Goal: Transaction & Acquisition: Download file/media

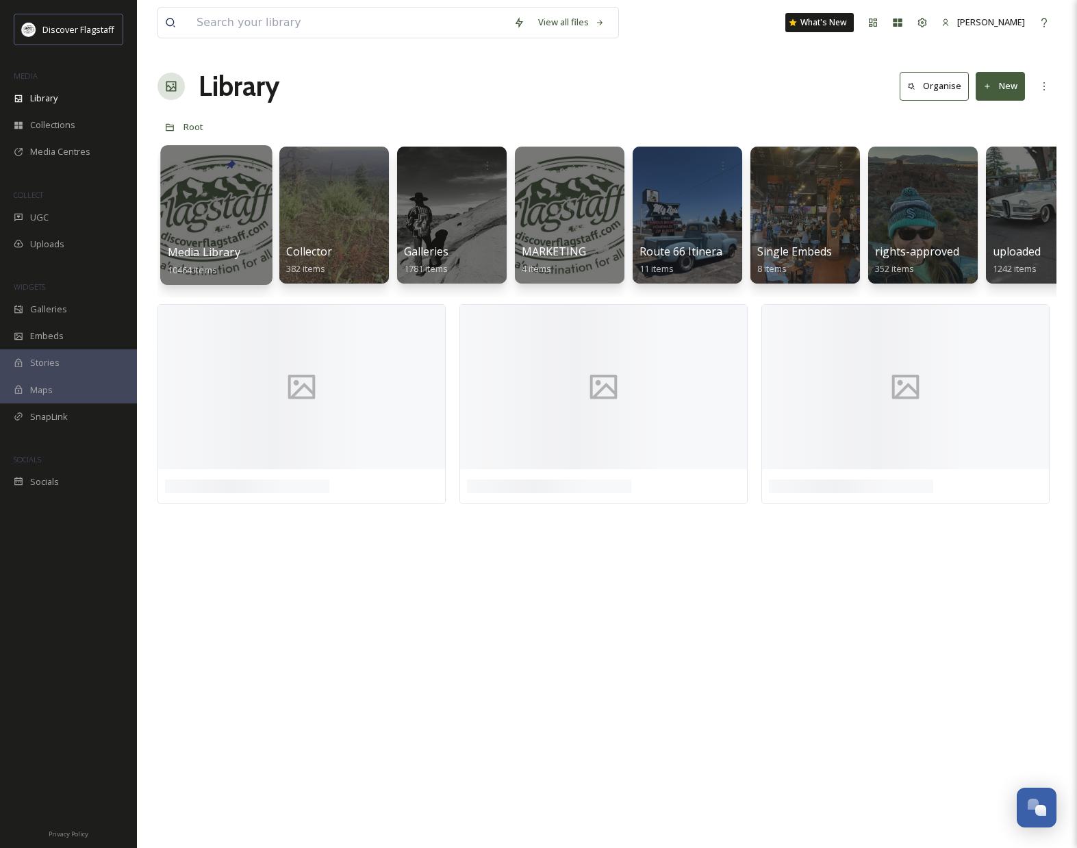
click at [233, 227] on div at bounding box center [216, 215] width 112 height 140
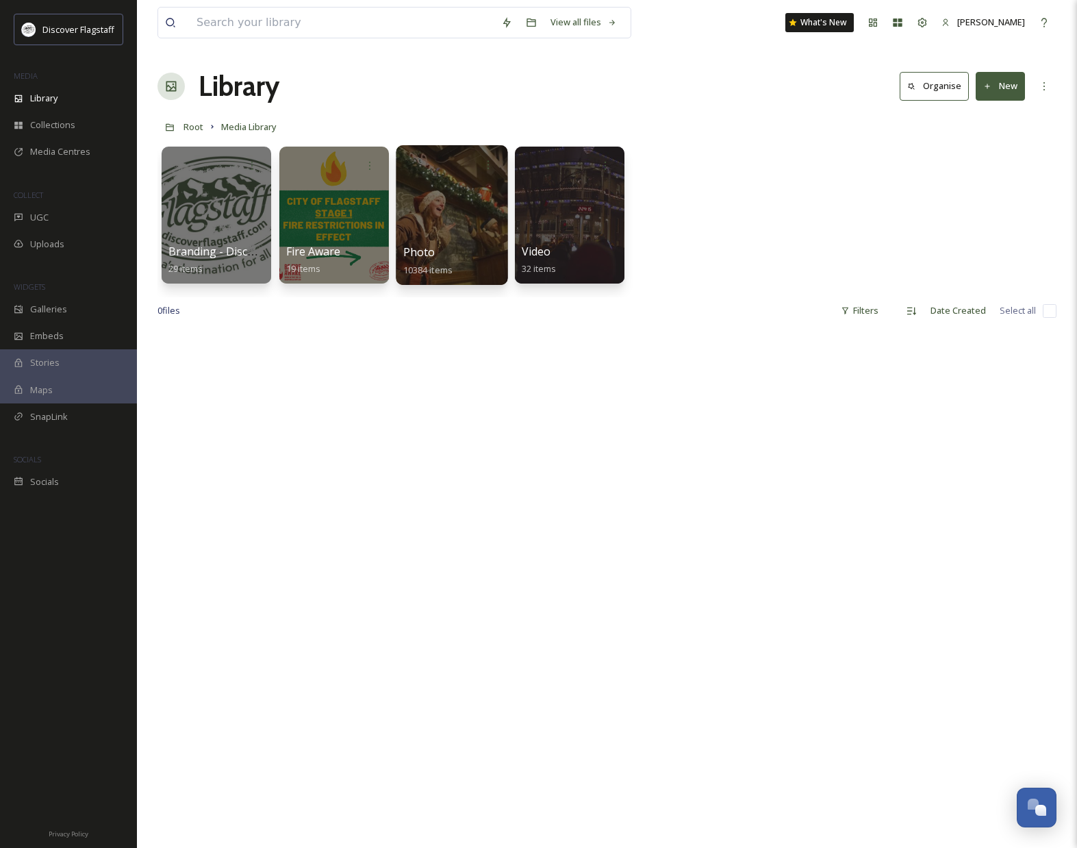
click at [435, 216] on div at bounding box center [452, 215] width 112 height 140
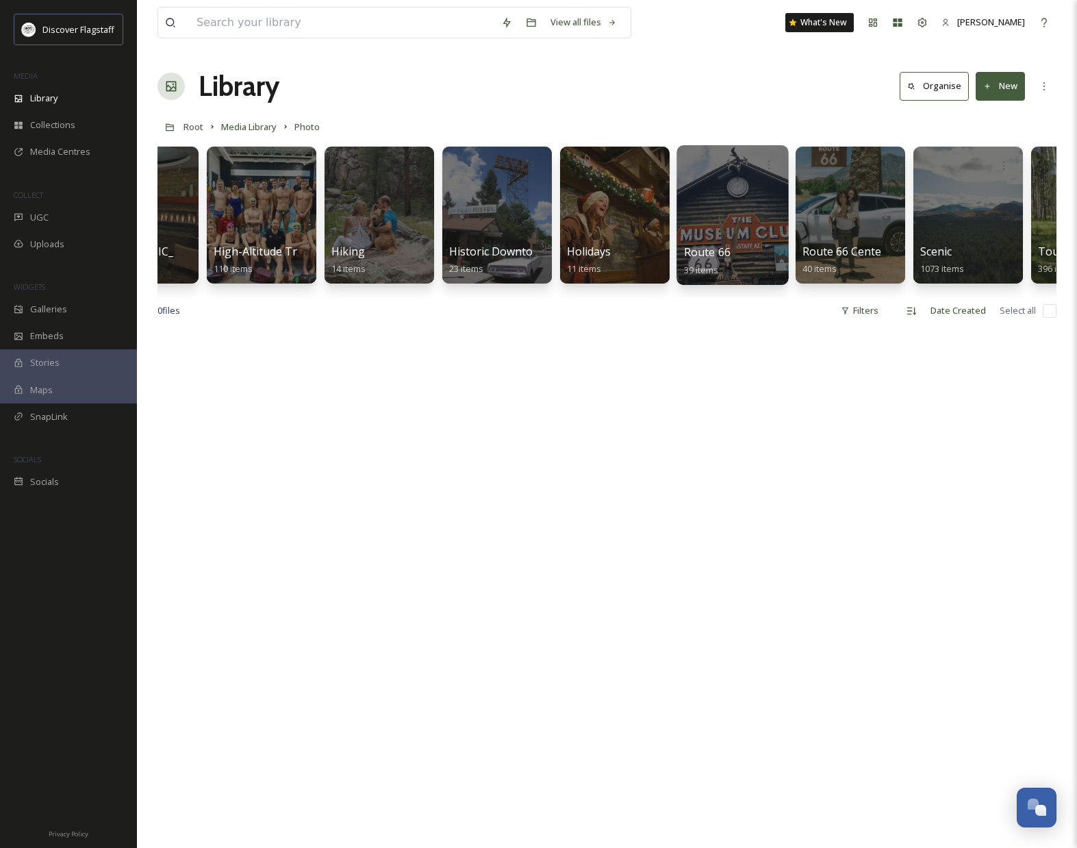
scroll to position [0, 1017]
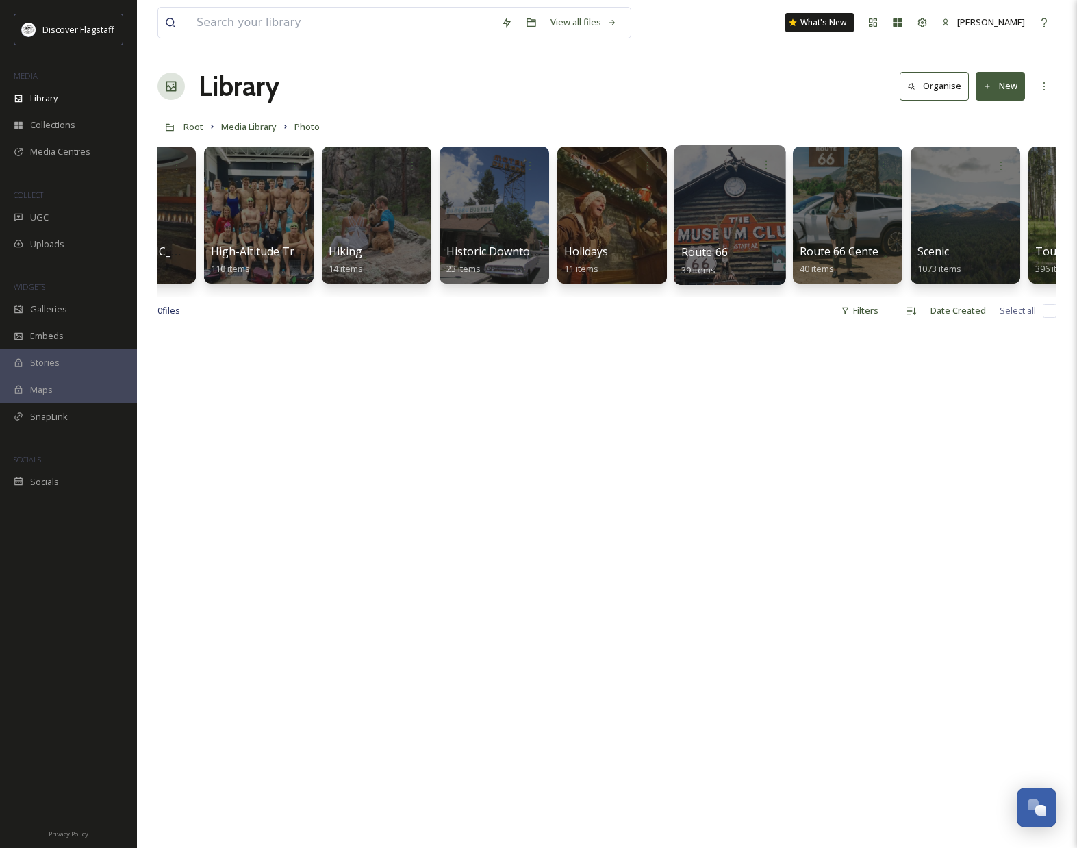
click at [746, 226] on div at bounding box center [730, 215] width 112 height 140
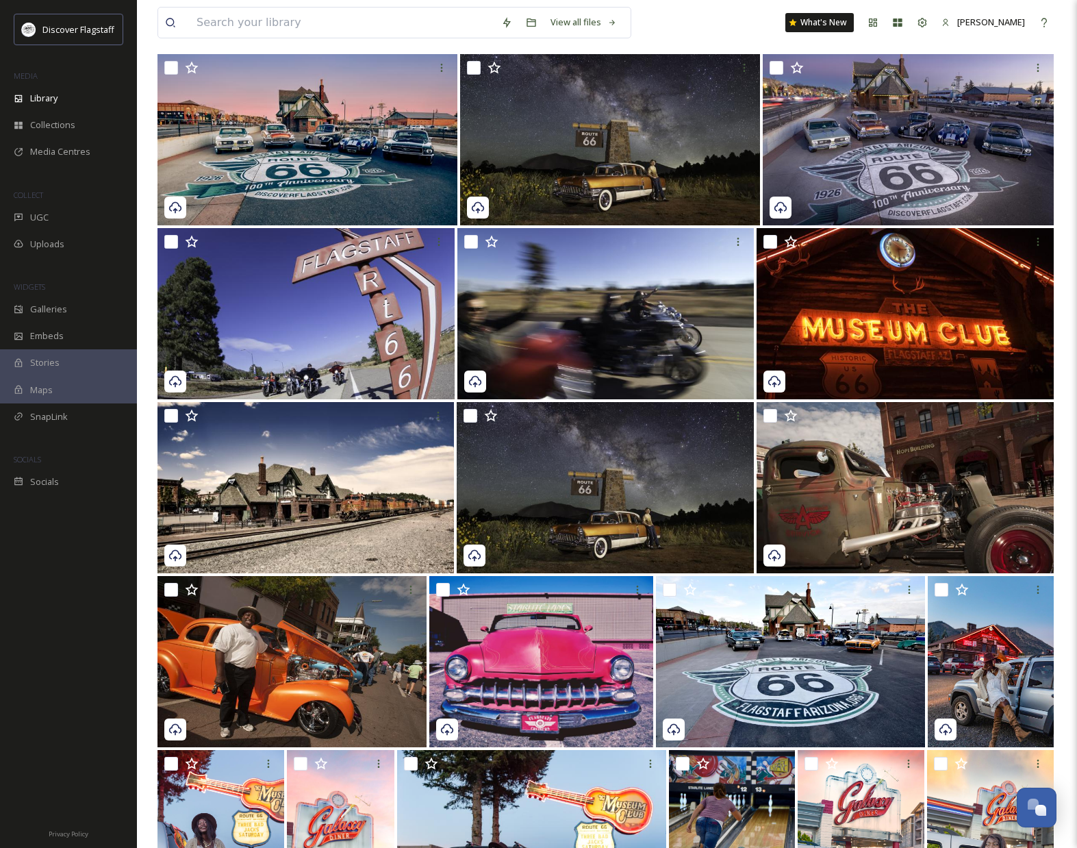
scroll to position [278, 0]
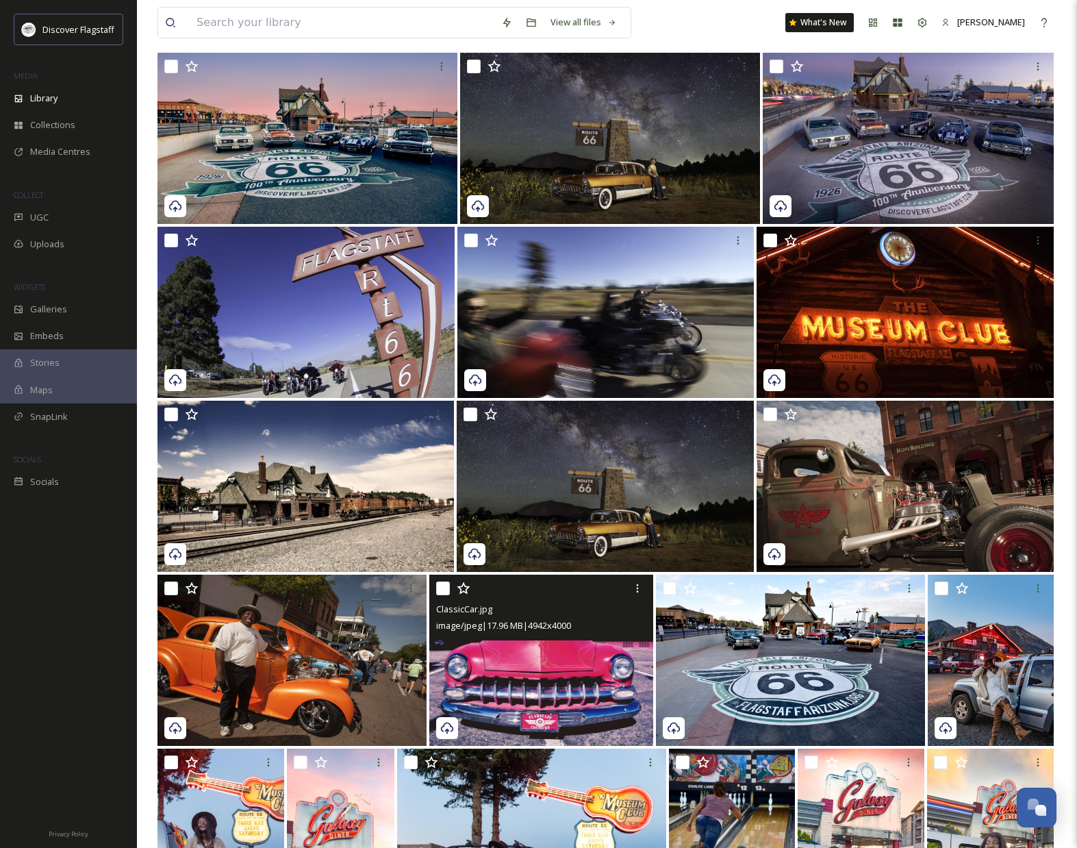
click at [574, 672] on img at bounding box center [541, 659] width 224 height 171
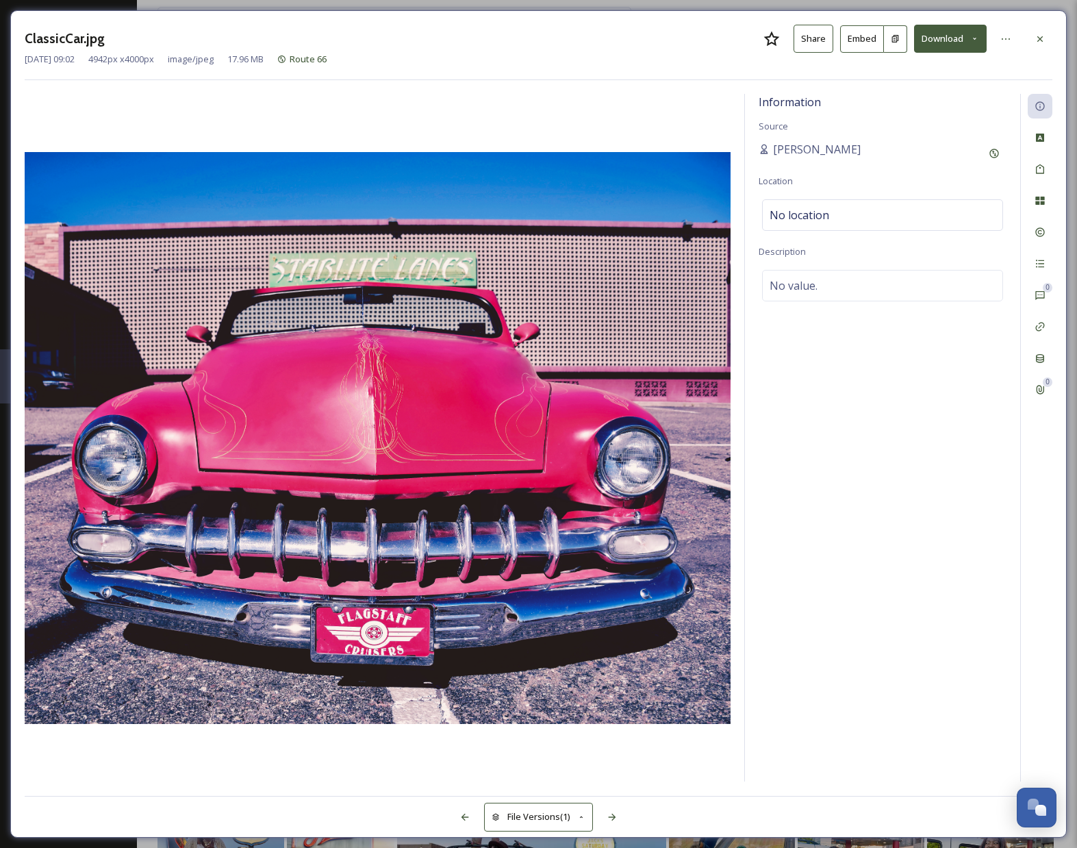
click at [953, 42] on button "Download" at bounding box center [950, 39] width 73 height 28
click at [941, 73] on span "Download Original (4942 x 4000)" at bounding box center [914, 70] width 129 height 13
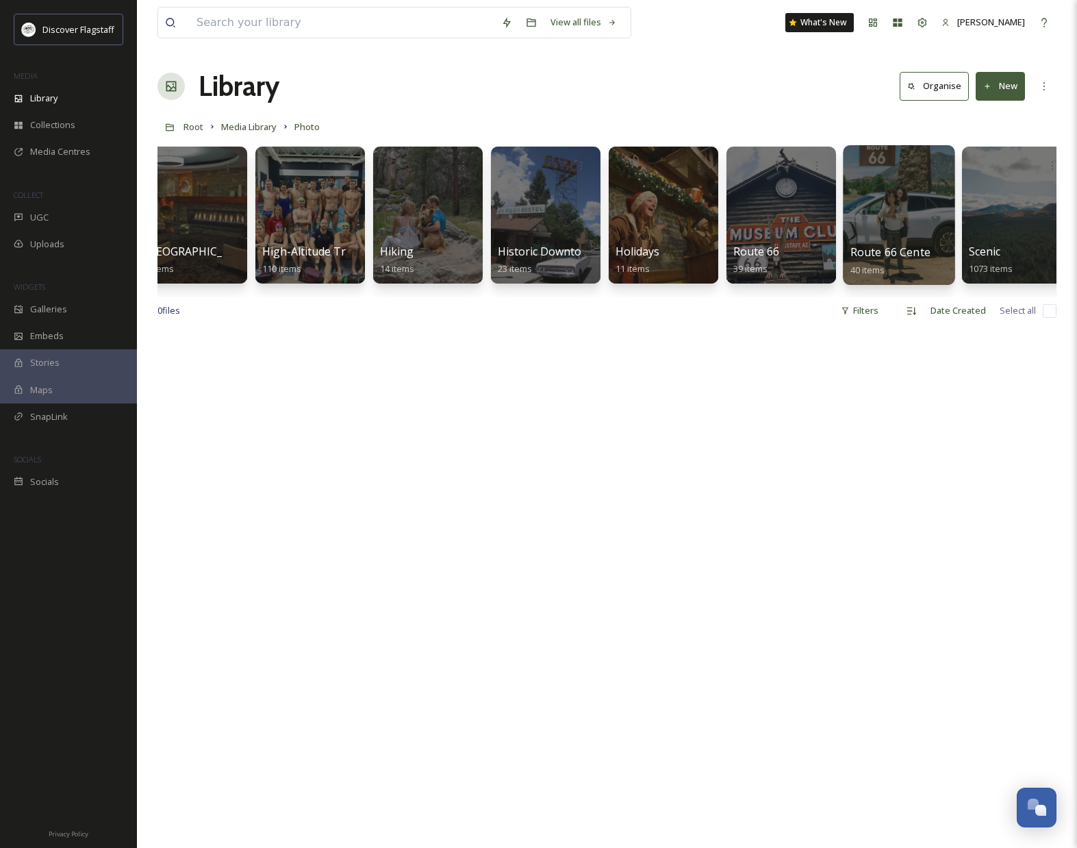
scroll to position [0, 976]
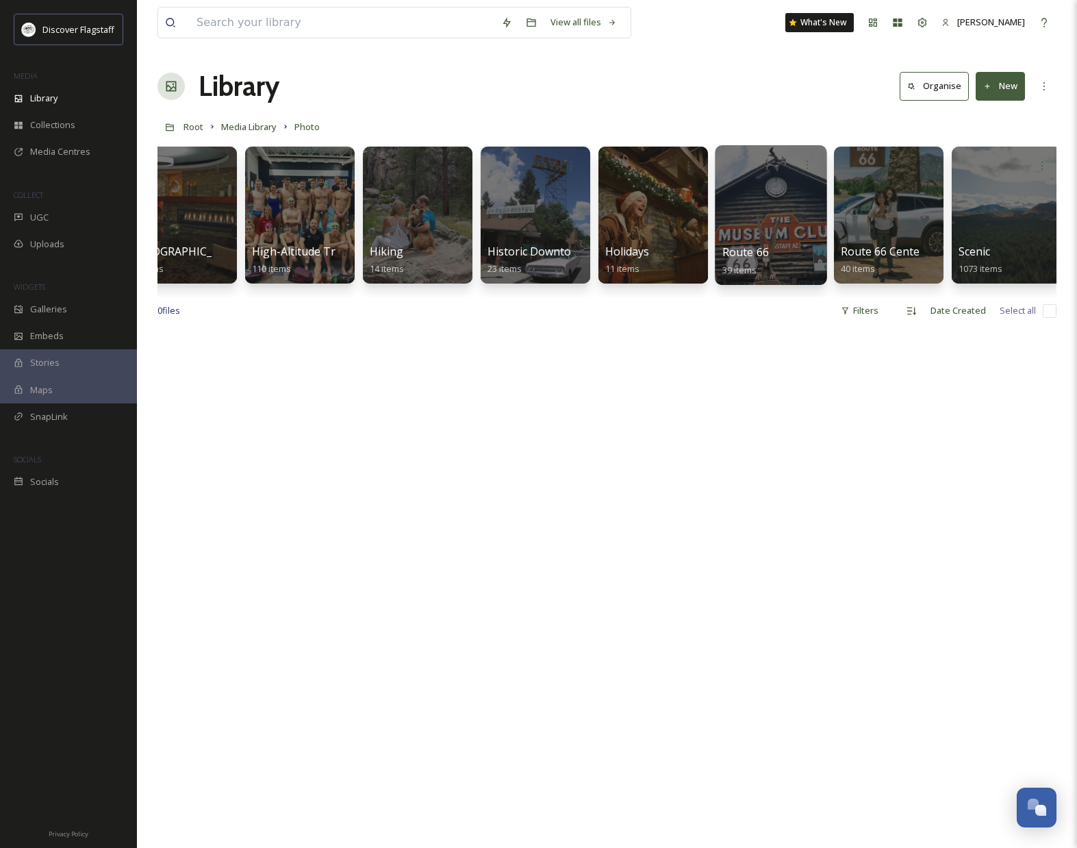
click at [802, 226] on div at bounding box center [771, 215] width 112 height 140
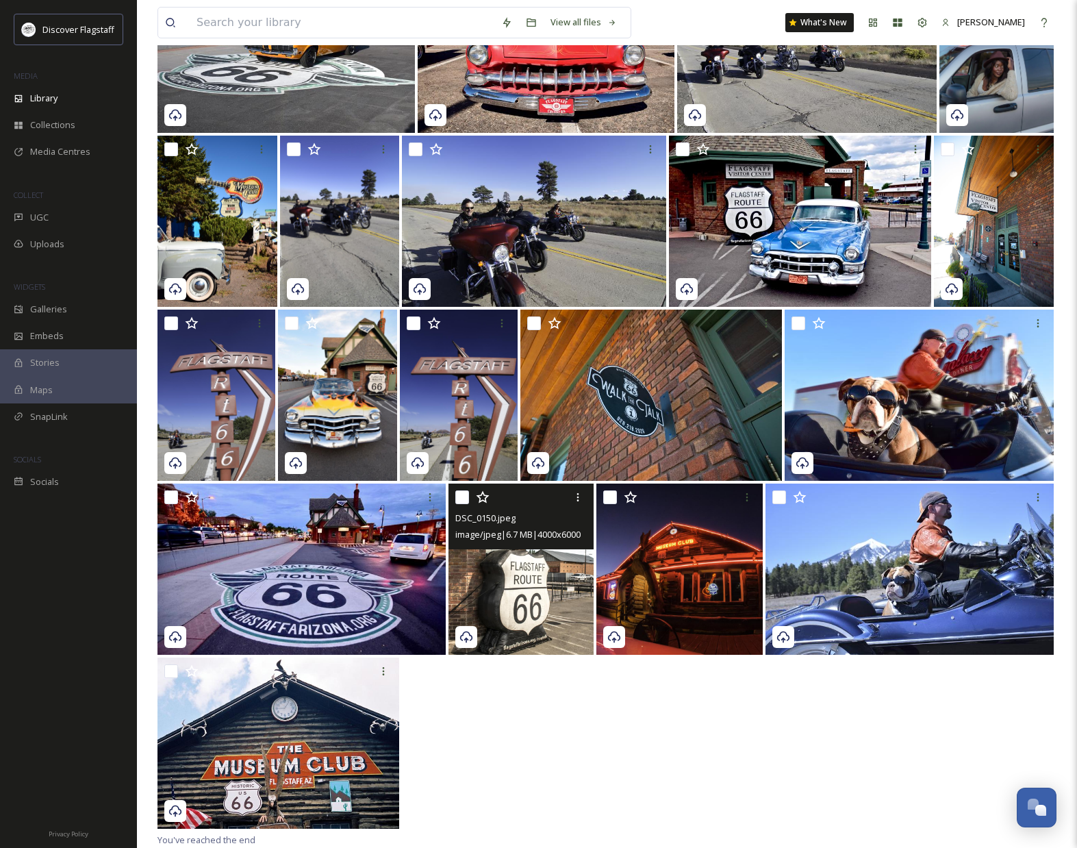
scroll to position [1239, 0]
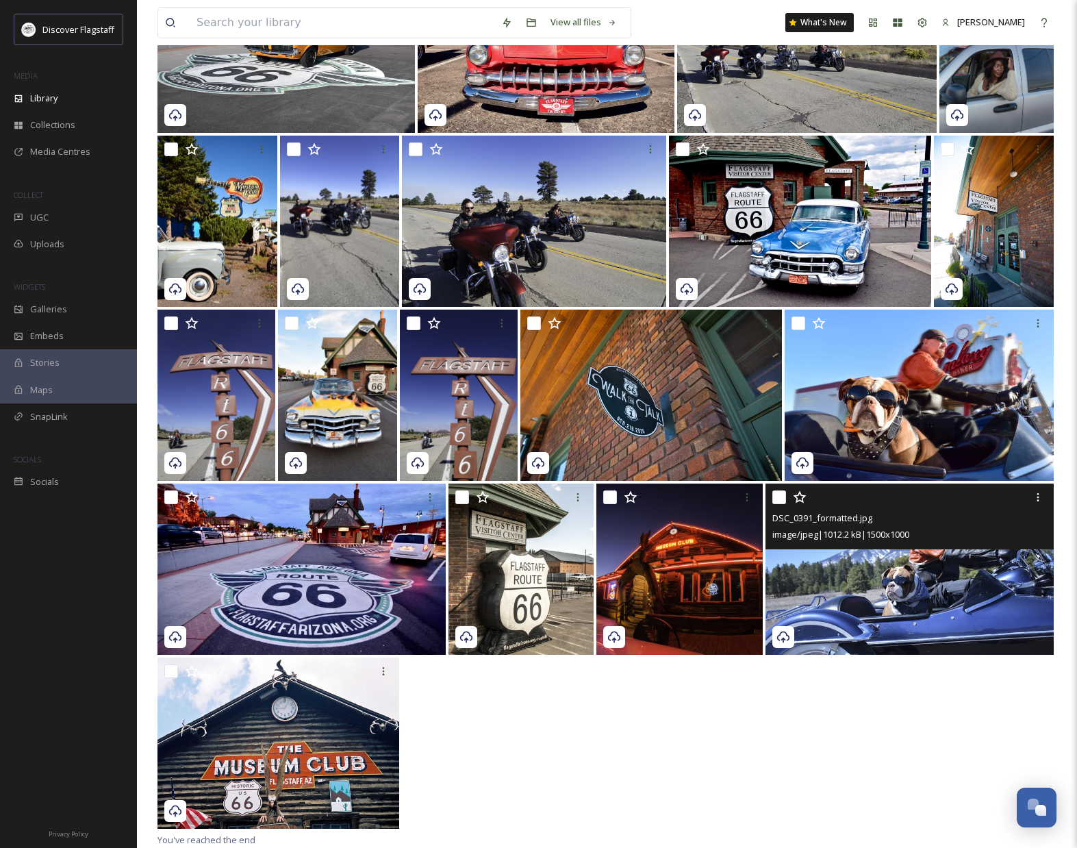
click at [881, 564] on img at bounding box center [909, 568] width 288 height 171
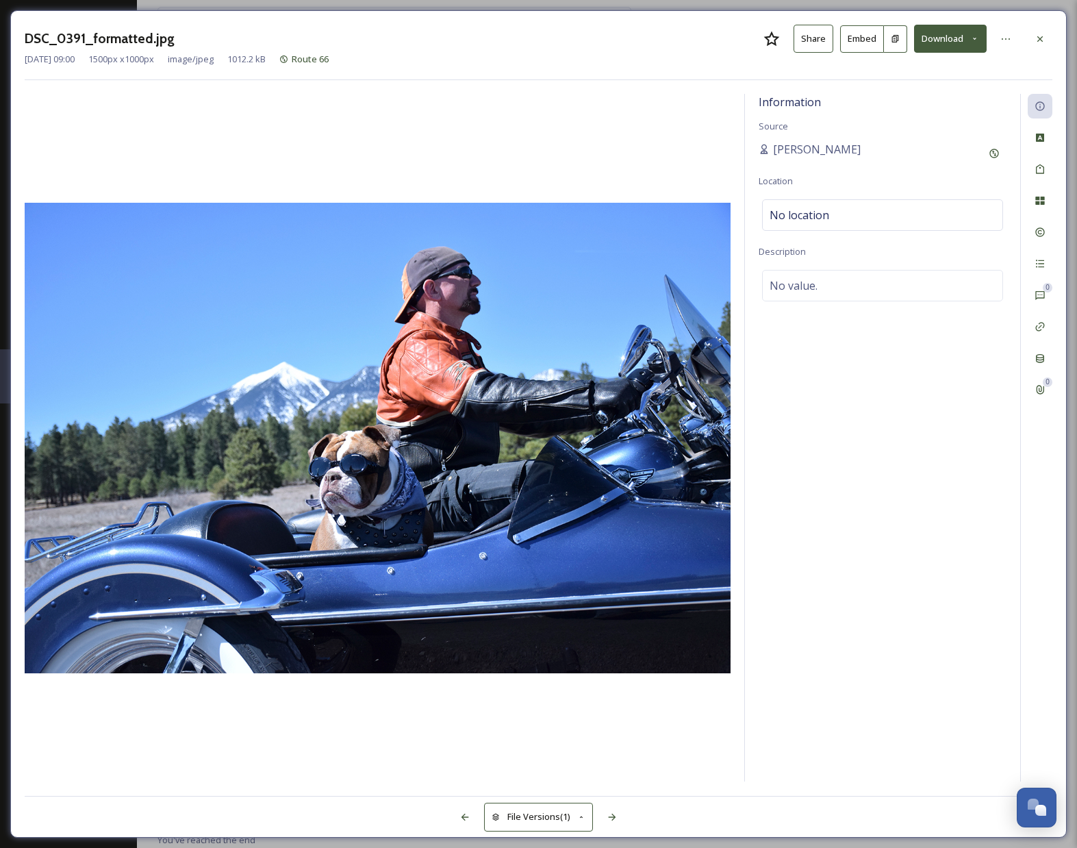
click at [939, 38] on button "Download" at bounding box center [950, 39] width 73 height 28
click at [916, 68] on span "Download Original (1500 x 1000)" at bounding box center [914, 70] width 129 height 13
click at [1041, 34] on icon at bounding box center [1040, 39] width 11 height 11
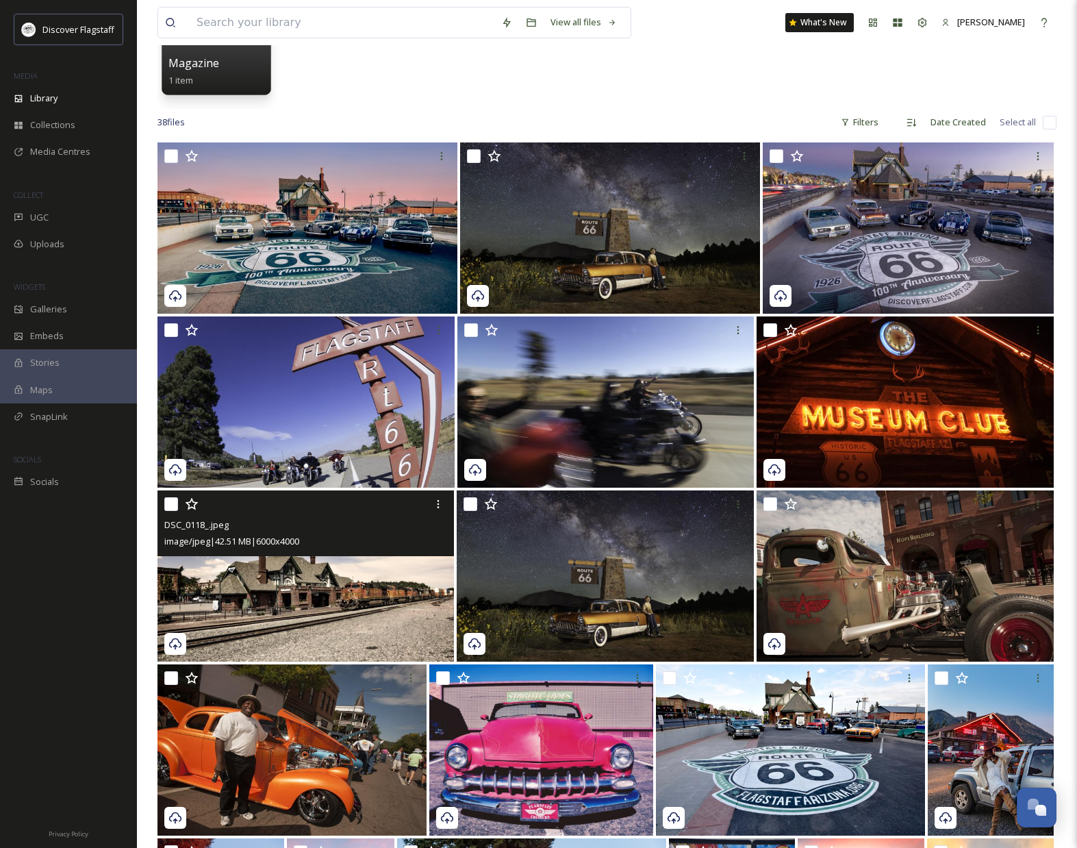
scroll to position [187, 0]
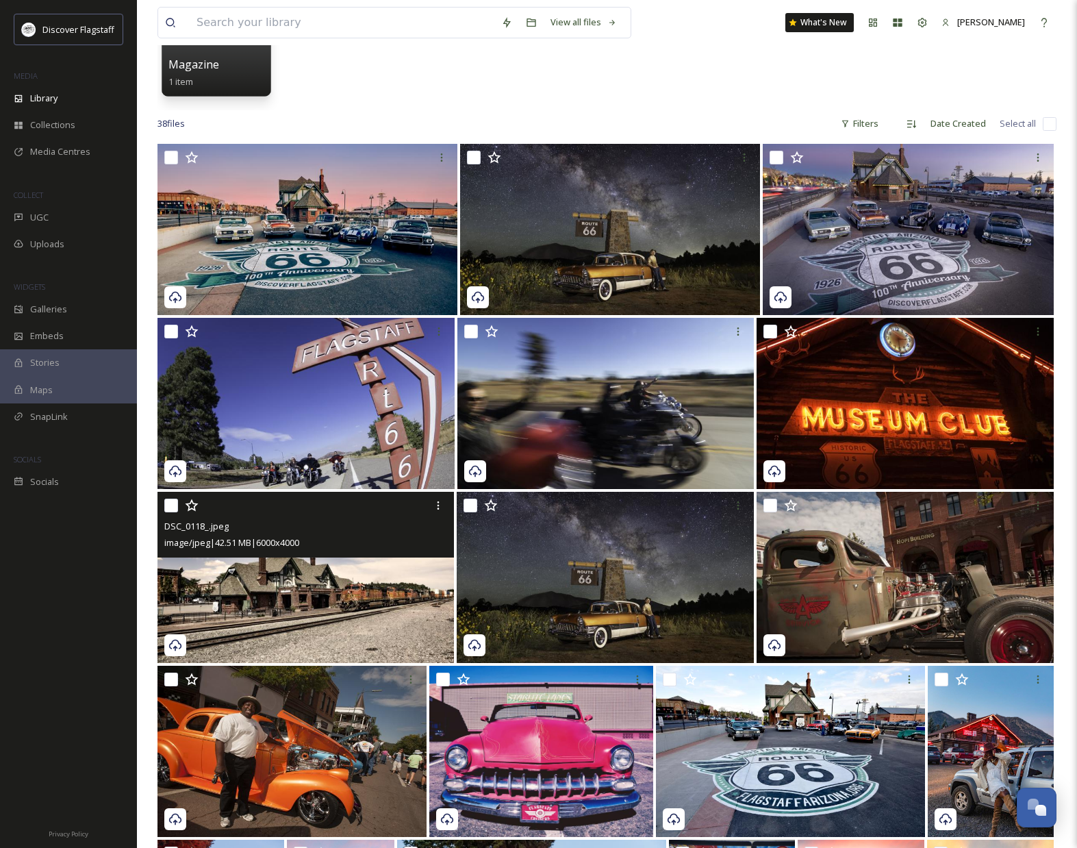
click at [308, 587] on img at bounding box center [305, 577] width 296 height 171
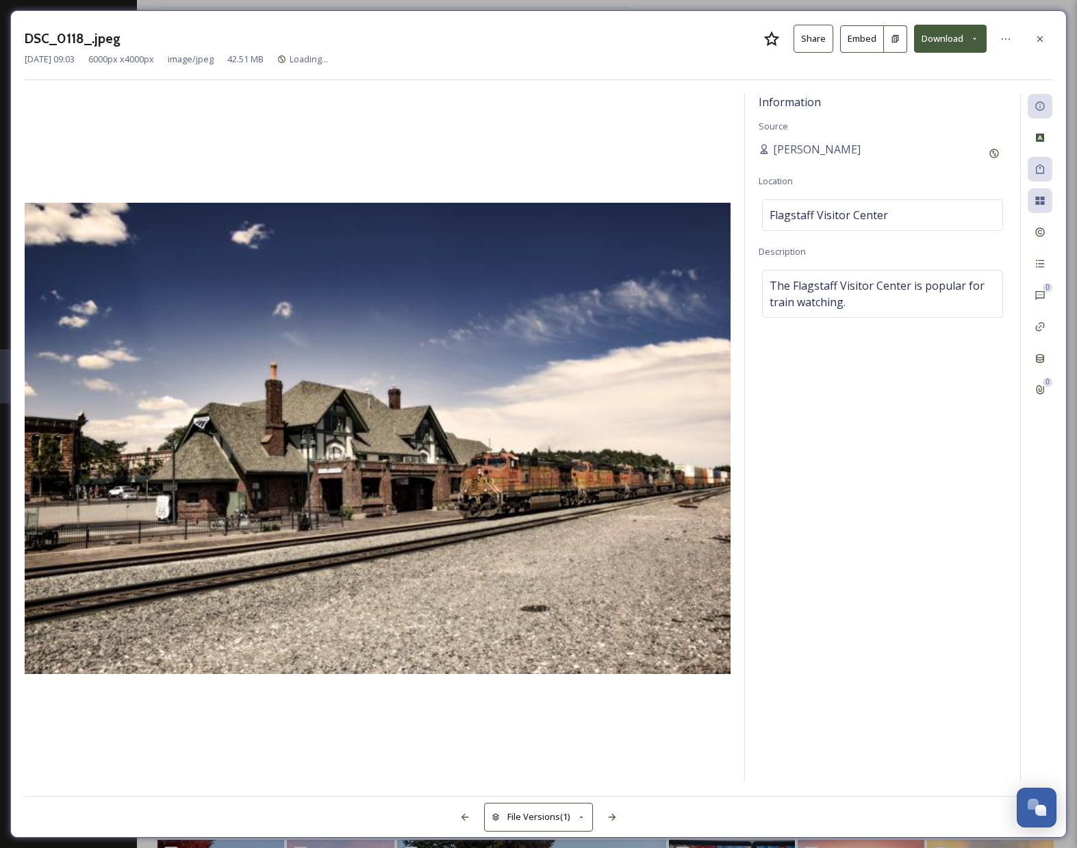
click at [956, 42] on button "Download" at bounding box center [950, 39] width 73 height 28
click at [927, 70] on span "Download Original (6000 x 4000)" at bounding box center [914, 70] width 129 height 13
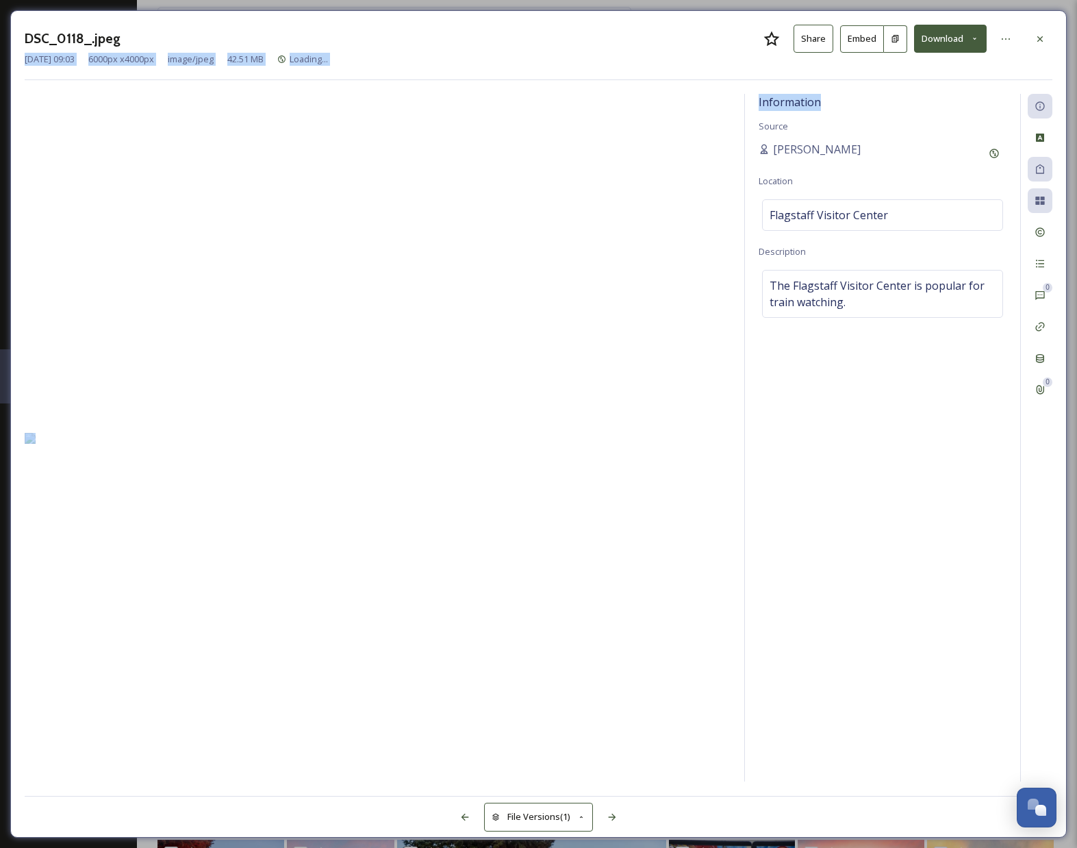
drag, startPoint x: 1044, startPoint y: 42, endPoint x: 891, endPoint y: 107, distance: 166.2
click at [891, 107] on div "DSC_0118_.jpeg Share Embed Download Dec 03 2024 09:03 6000 px x 4000 px image/j…" at bounding box center [538, 423] width 1056 height 827
drag, startPoint x: 1032, startPoint y: 35, endPoint x: 974, endPoint y: 32, distance: 58.9
click at [1032, 35] on div at bounding box center [1040, 39] width 25 height 25
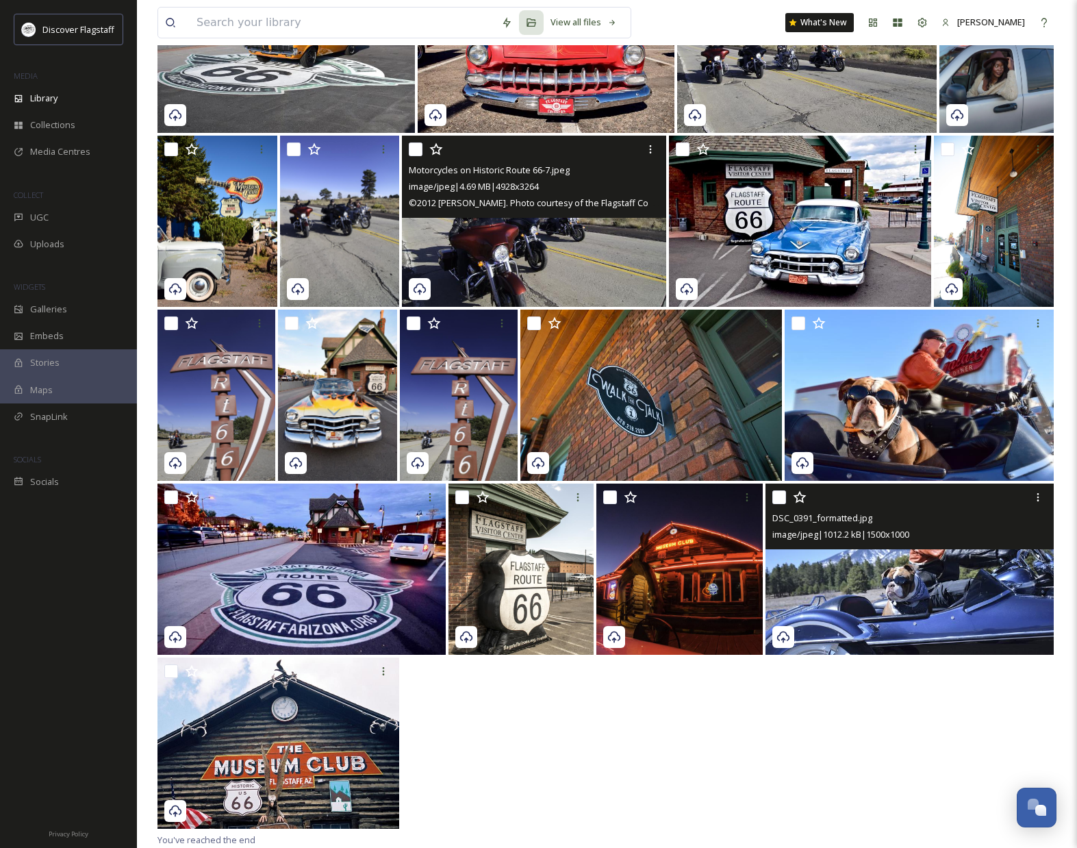
scroll to position [1239, 0]
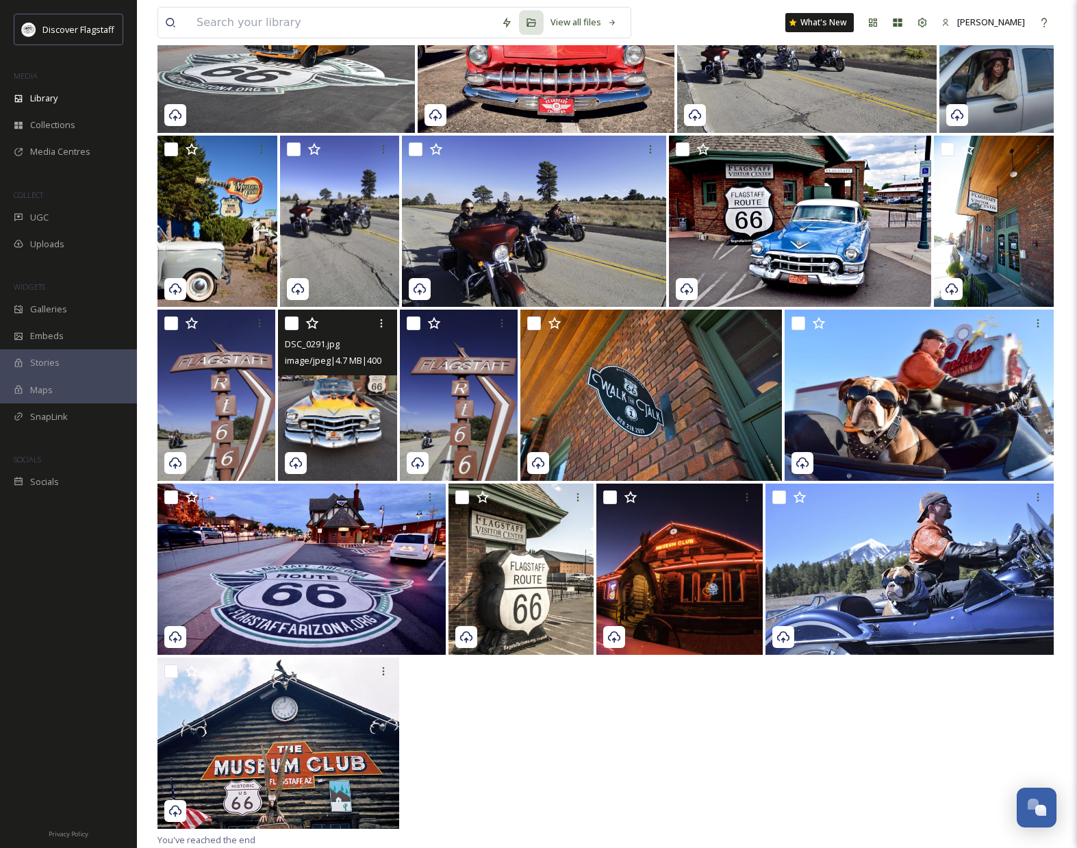
click at [326, 426] on img at bounding box center [337, 394] width 118 height 171
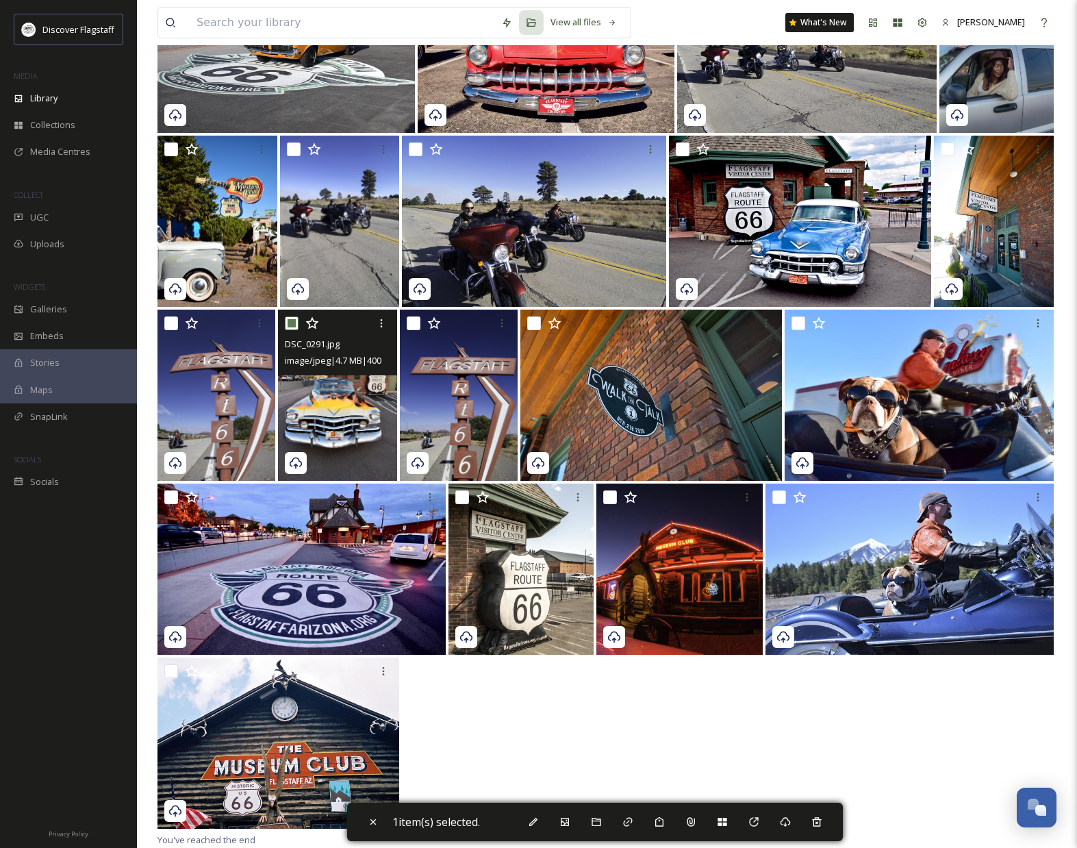
click at [340, 417] on img at bounding box center [337, 394] width 118 height 171
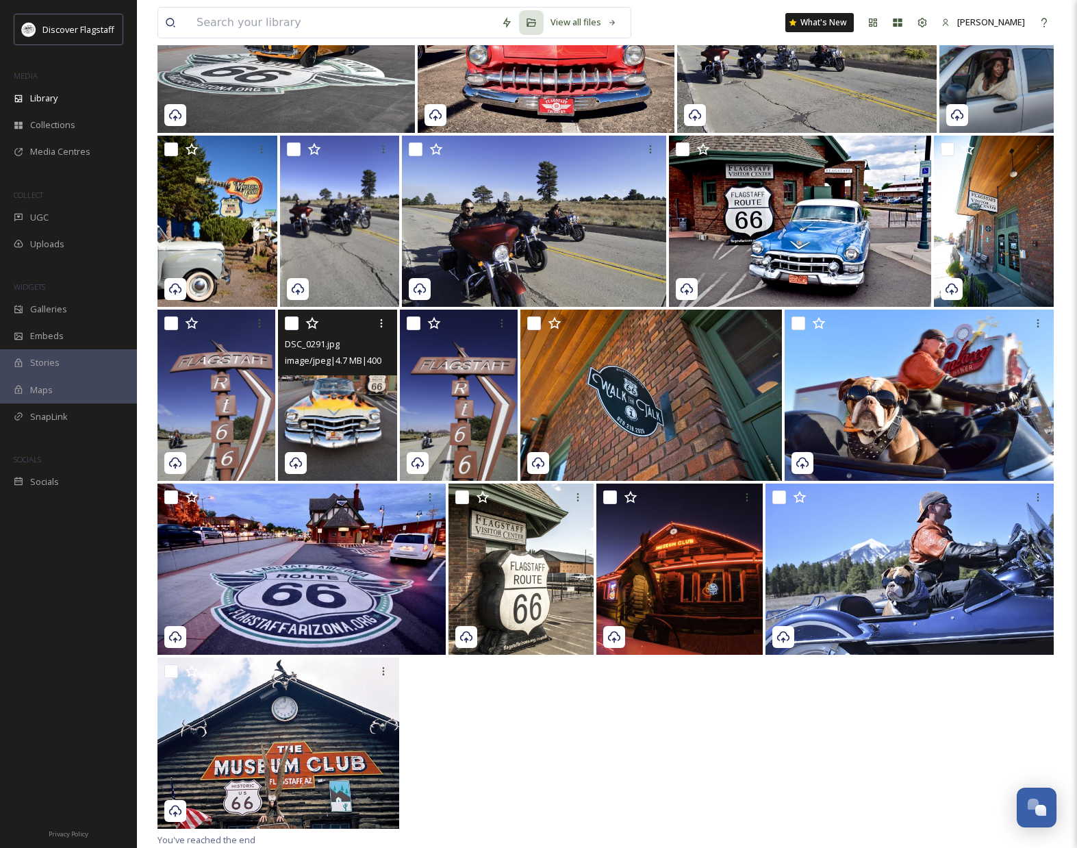
click at [331, 368] on div "image/jpeg | 4.7 MB | 4000 x 6000" at bounding box center [339, 360] width 108 height 16
drag, startPoint x: 516, startPoint y: 698, endPoint x: 509, endPoint y: 693, distance: 8.8
click at [516, 699] on div at bounding box center [606, 744] width 899 height 174
click at [318, 414] on img at bounding box center [337, 394] width 118 height 171
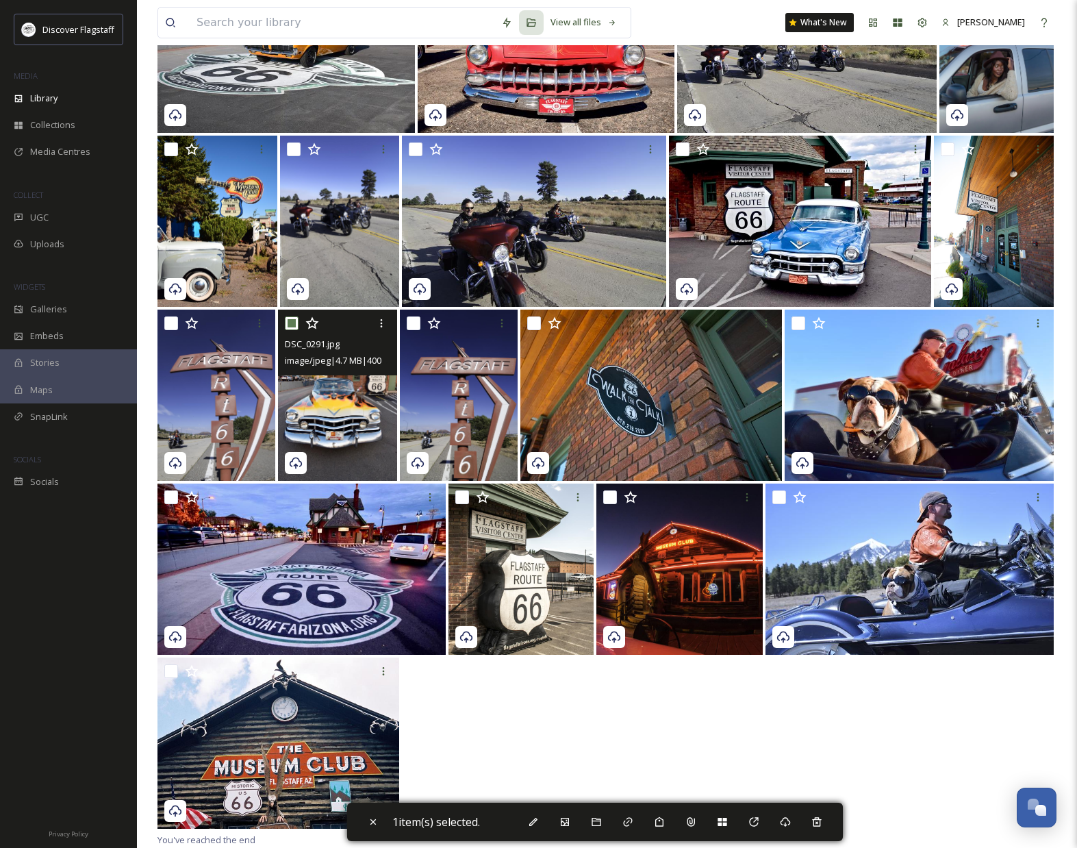
click at [327, 412] on img at bounding box center [337, 394] width 118 height 171
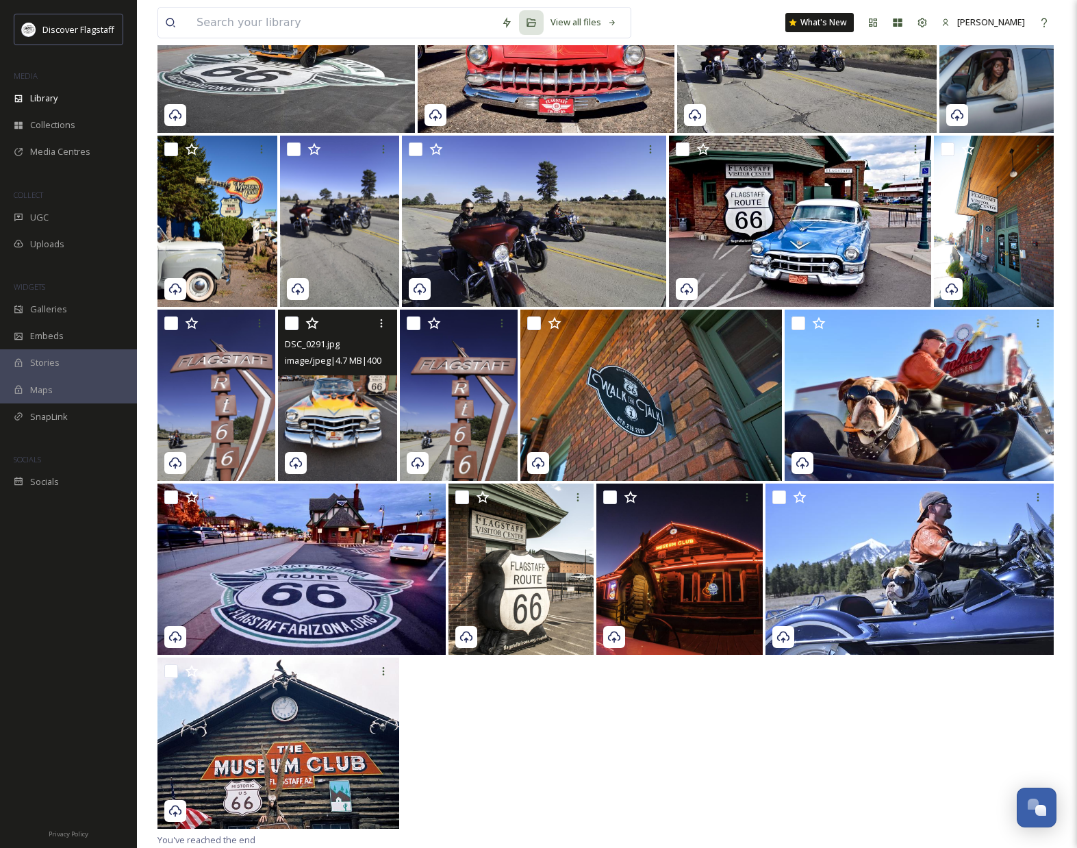
click at [327, 412] on img at bounding box center [337, 394] width 118 height 171
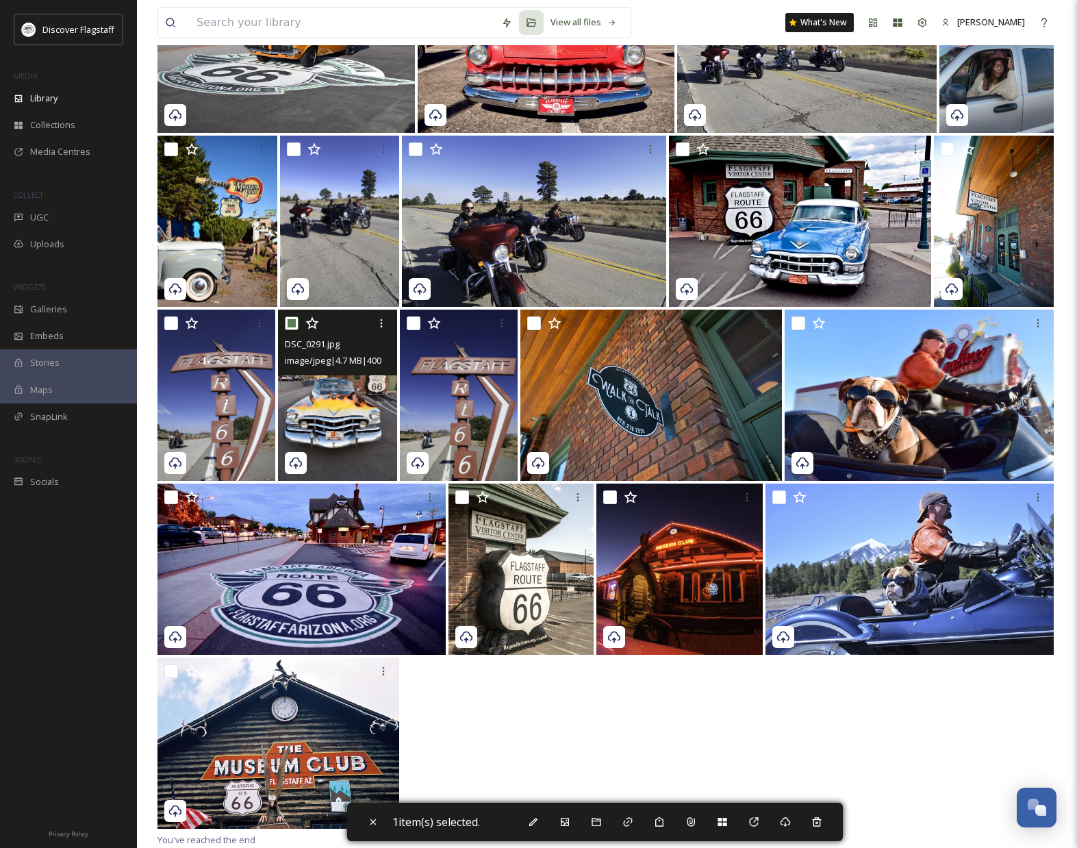
click at [327, 413] on img at bounding box center [337, 394] width 118 height 171
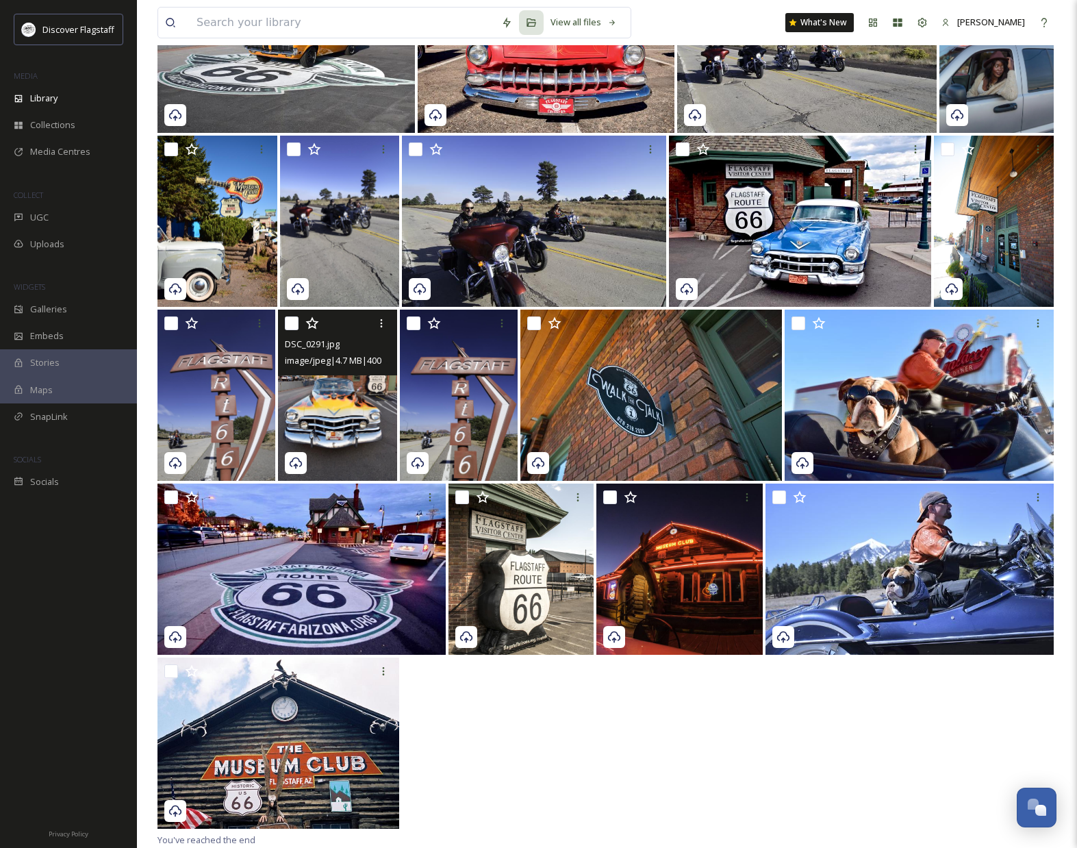
click at [294, 318] on input "checkbox" at bounding box center [292, 323] width 14 height 14
checkbox input "true"
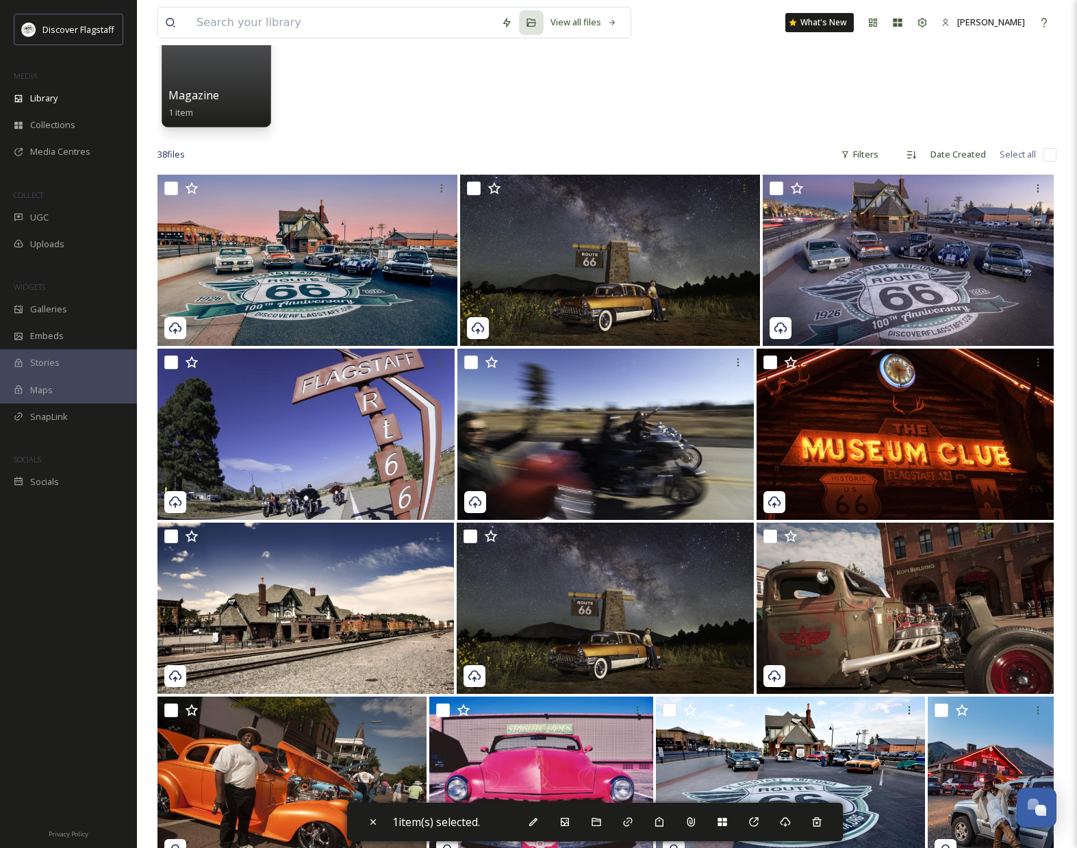
scroll to position [155, 0]
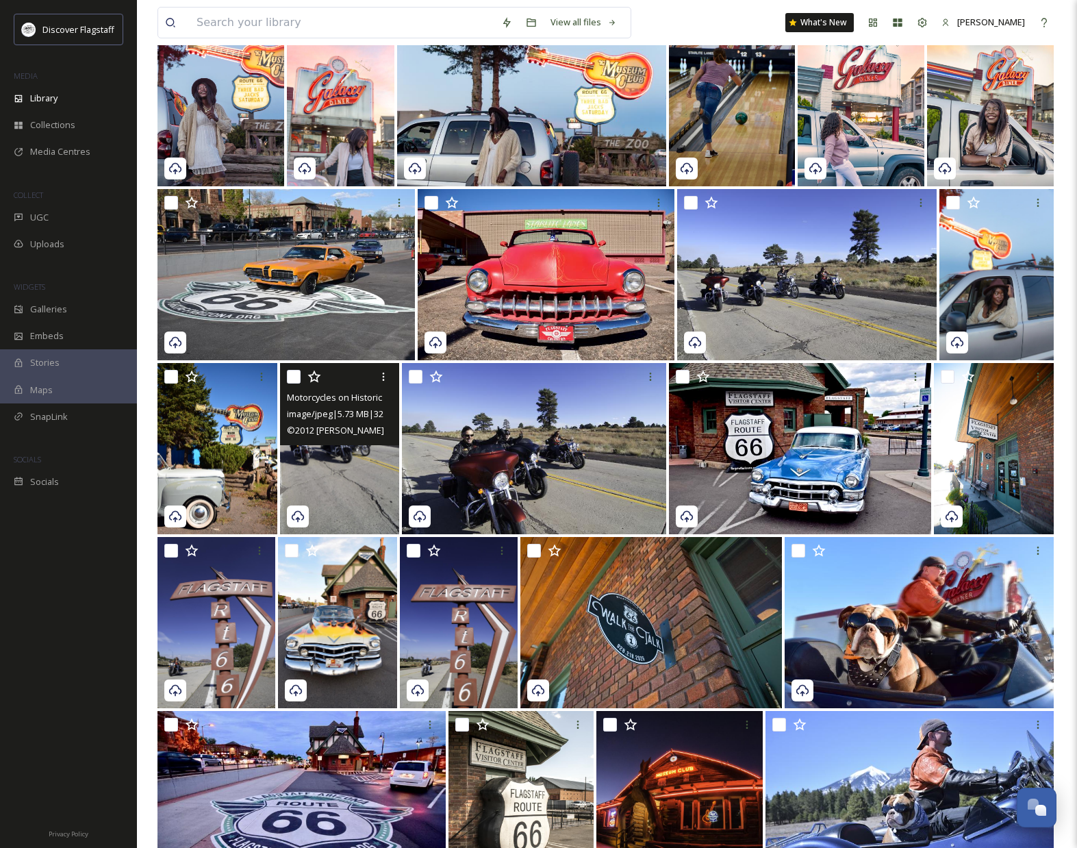
scroll to position [1019, 0]
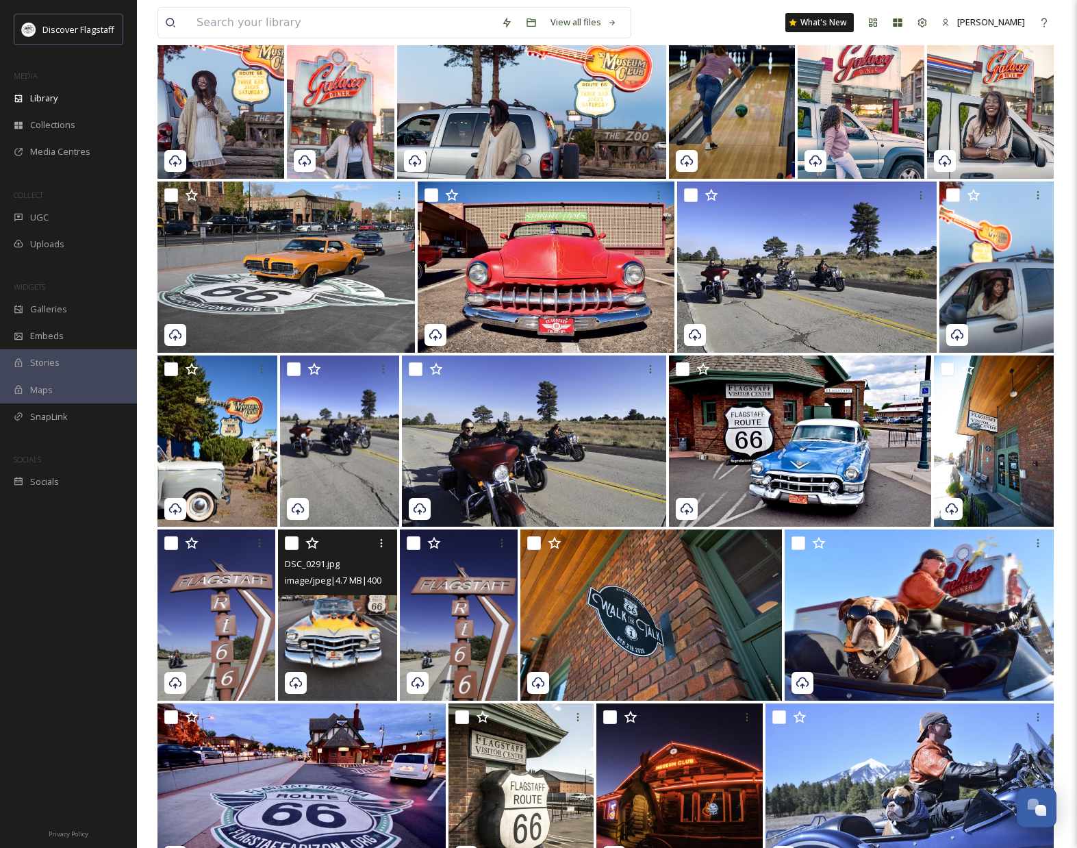
click at [344, 630] on img at bounding box center [337, 614] width 118 height 171
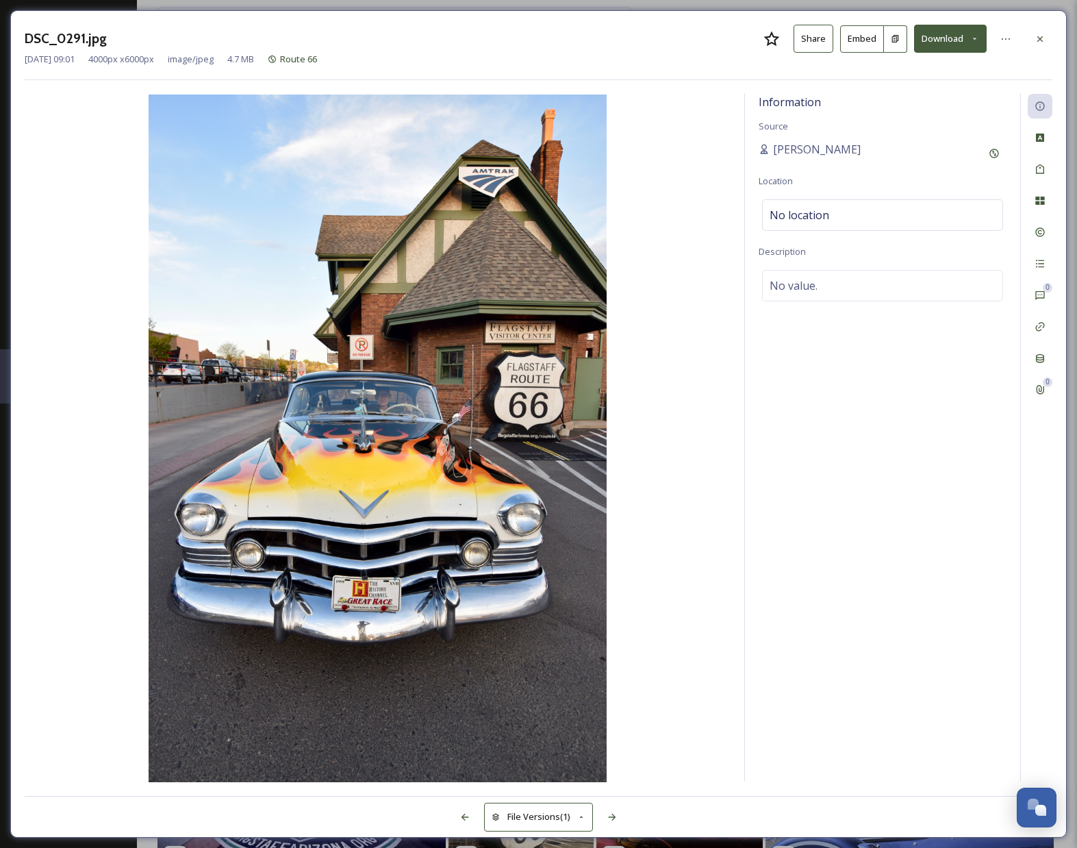
click at [955, 44] on button "Download" at bounding box center [950, 39] width 73 height 28
click at [939, 72] on span "Download Original (4000 x 6000)" at bounding box center [914, 70] width 129 height 13
click at [1038, 34] on icon at bounding box center [1040, 39] width 11 height 11
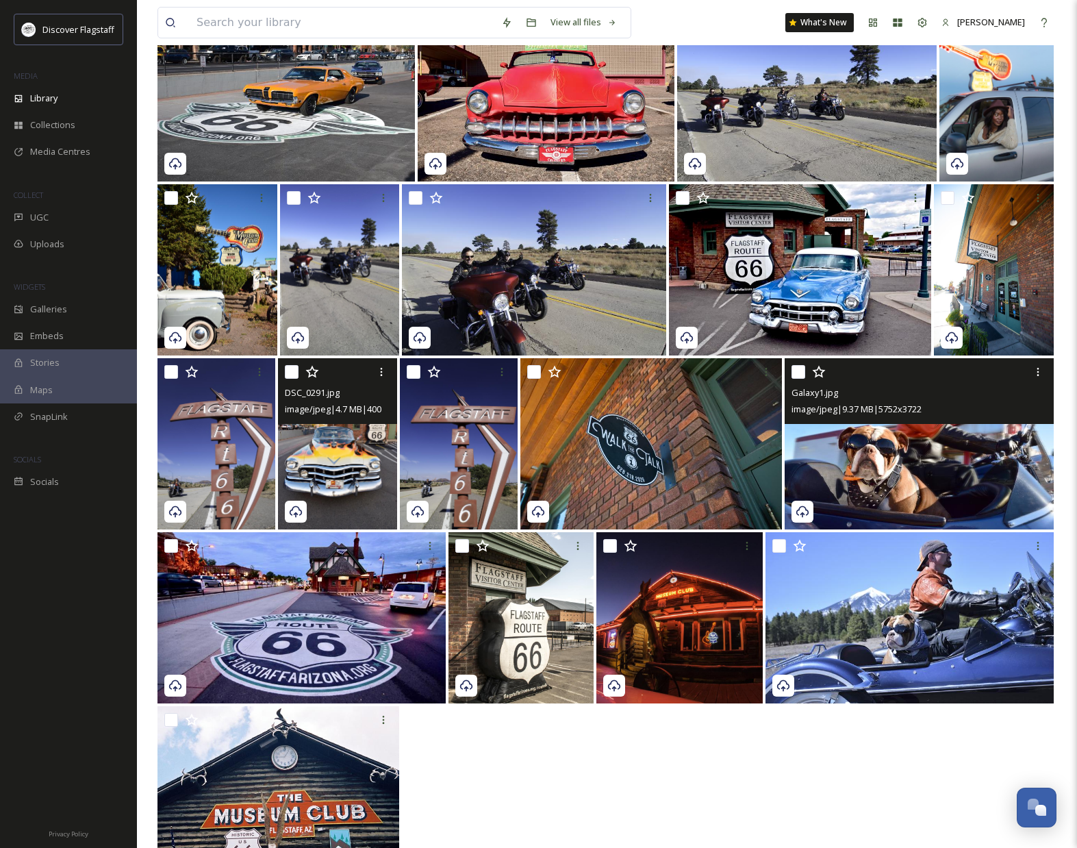
scroll to position [1182, 0]
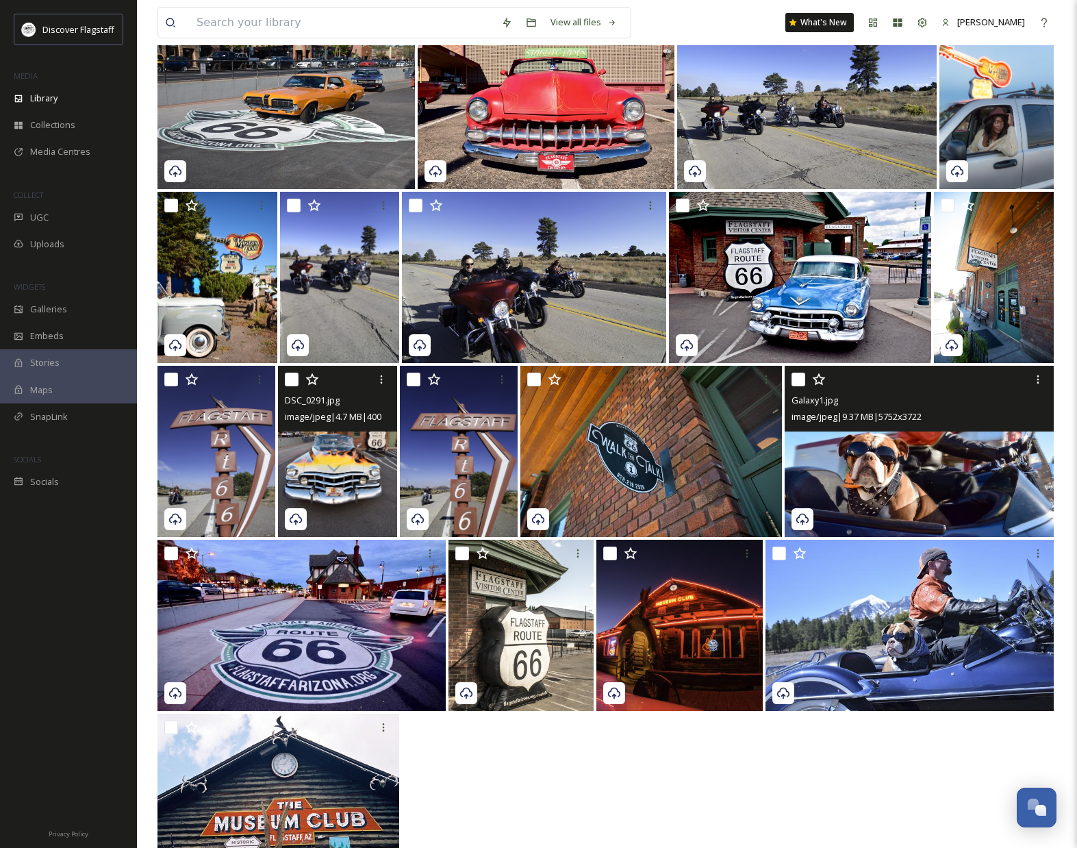
click at [857, 480] on img at bounding box center [919, 451] width 269 height 171
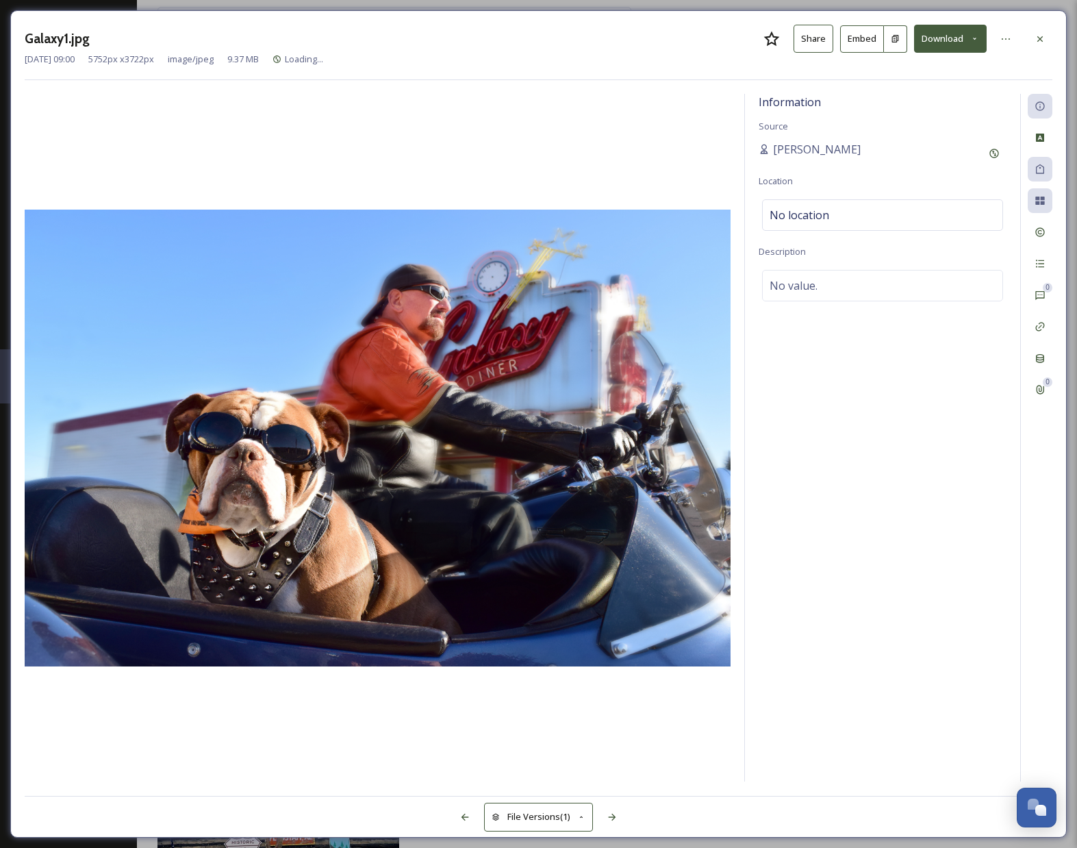
click at [937, 37] on button "Download" at bounding box center [950, 39] width 73 height 28
click at [939, 67] on span "Download Original (5752 x 3722)" at bounding box center [914, 70] width 129 height 13
